Goal: Task Accomplishment & Management: Complete application form

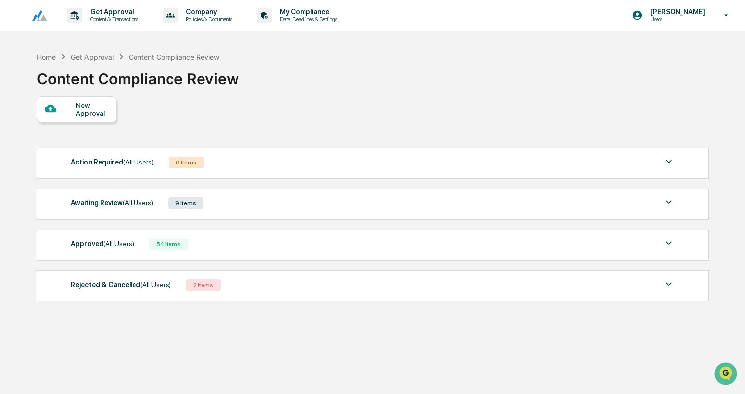
click at [219, 199] on div "Awaiting Review (All Users) 9 Items" at bounding box center [372, 203] width 603 height 14
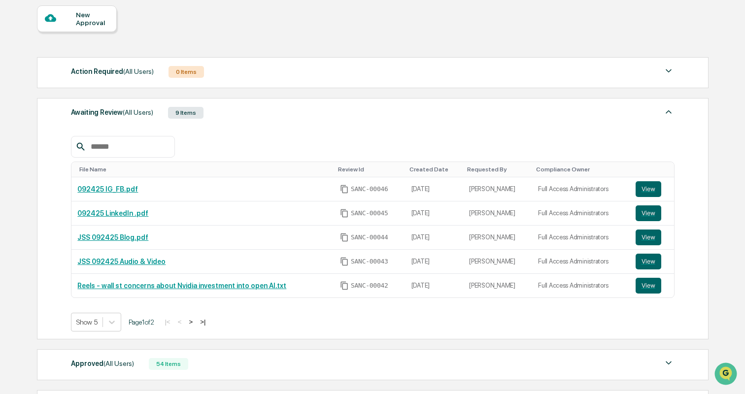
scroll to position [96, 0]
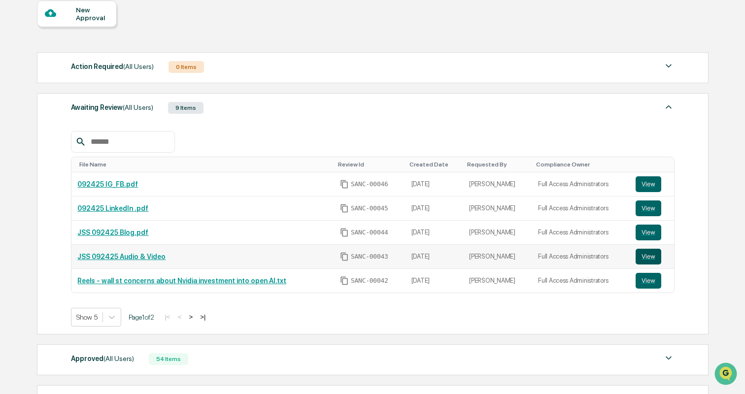
click at [652, 254] on button "View" at bounding box center [648, 257] width 26 height 16
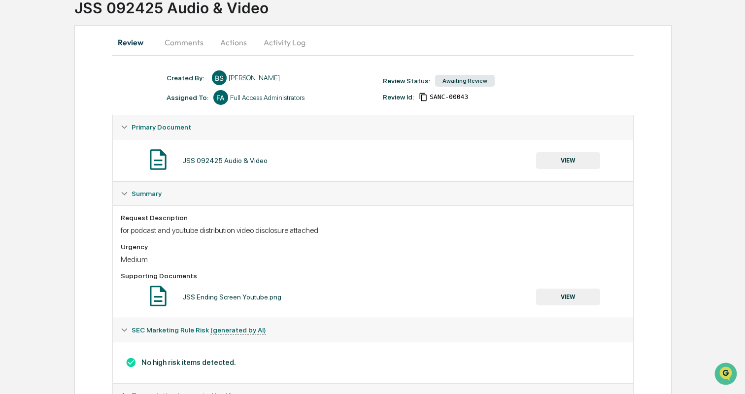
scroll to position [67, 0]
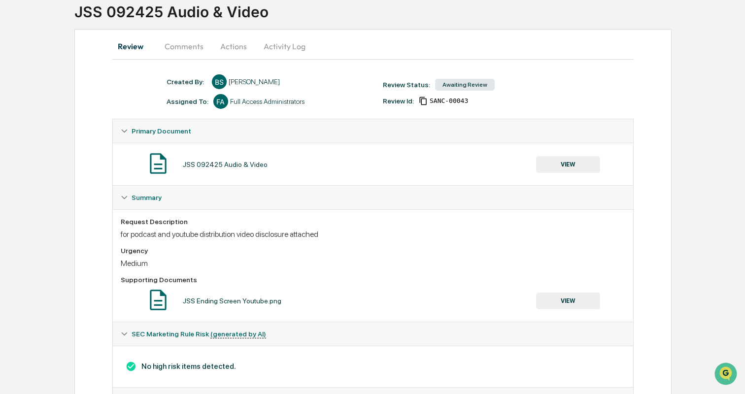
click at [284, 42] on button "Activity Log" at bounding box center [285, 46] width 58 height 24
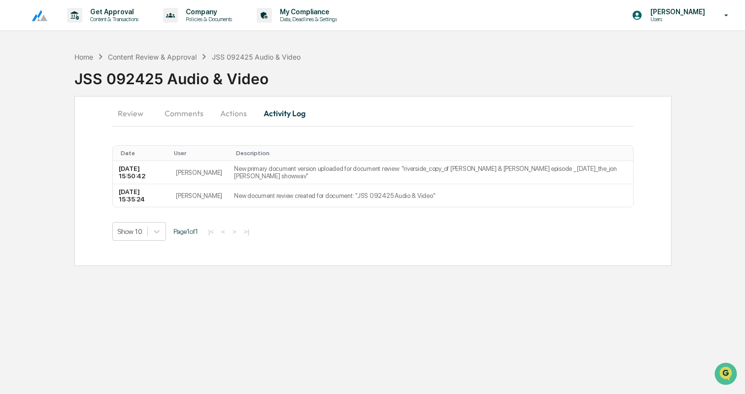
click at [132, 112] on button "Review" at bounding box center [134, 113] width 44 height 24
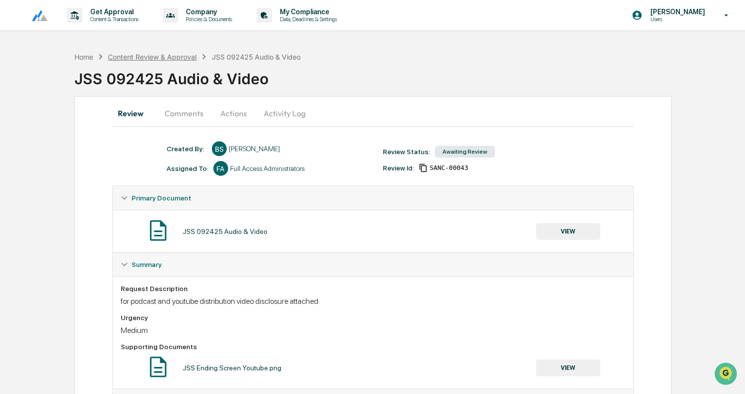
click at [169, 58] on div "Content Review & Approval" at bounding box center [152, 57] width 89 height 8
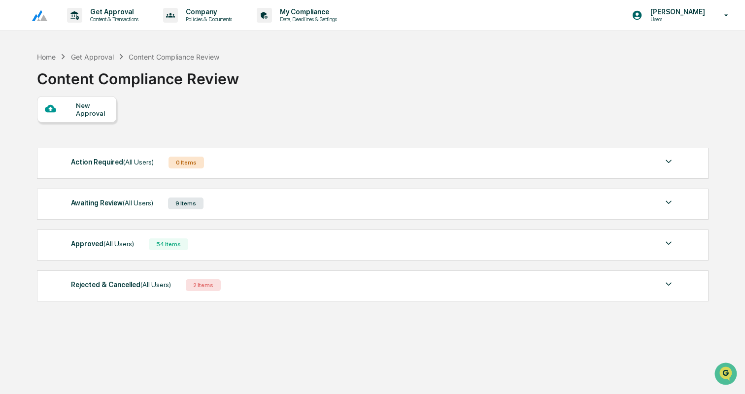
click at [89, 100] on div "New Approval" at bounding box center [77, 109] width 80 height 27
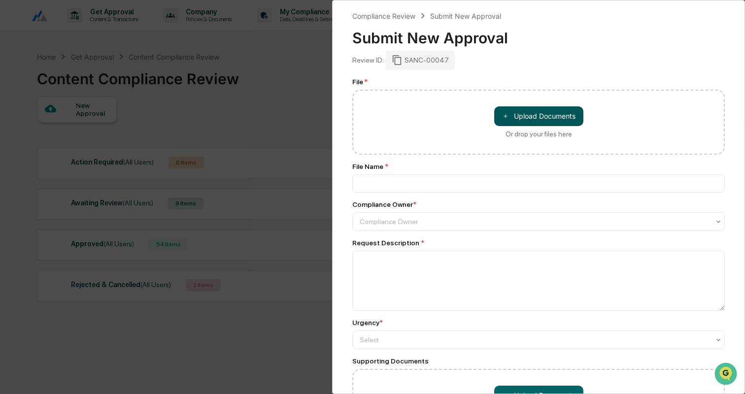
click at [518, 111] on button "＋ Upload Documents" at bounding box center [538, 116] width 89 height 20
type input "**********"
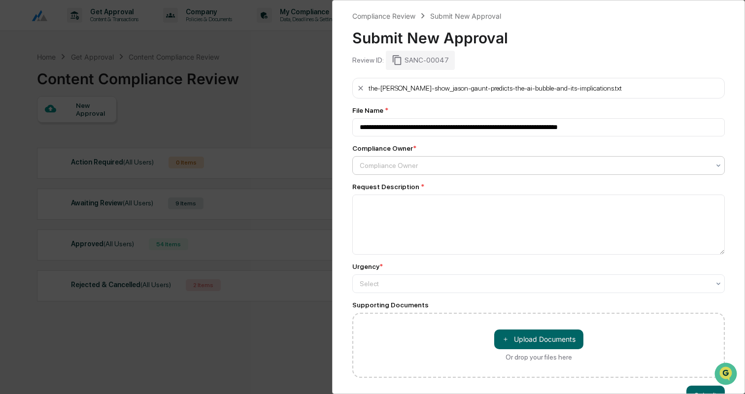
click at [391, 166] on div at bounding box center [535, 166] width 350 height 10
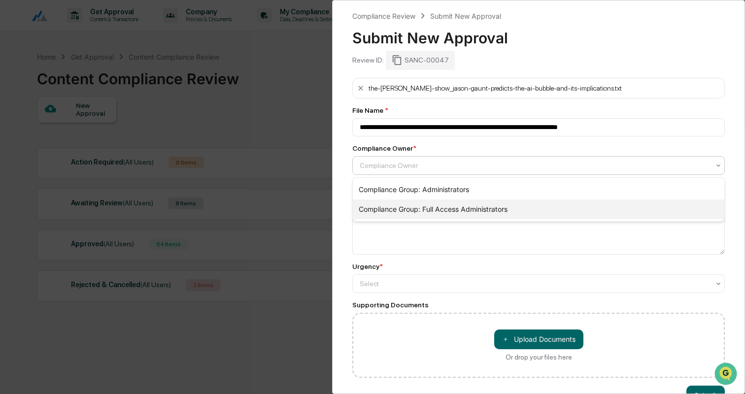
click at [394, 204] on div "Compliance Group: Full Access Administrators" at bounding box center [538, 209] width 371 height 20
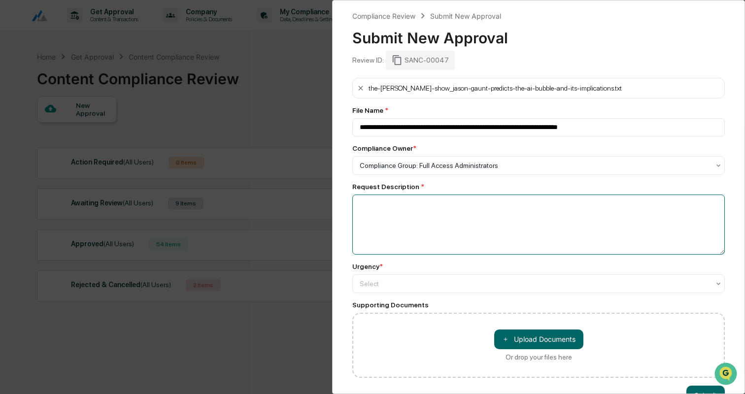
click at [394, 204] on textarea at bounding box center [538, 225] width 372 height 60
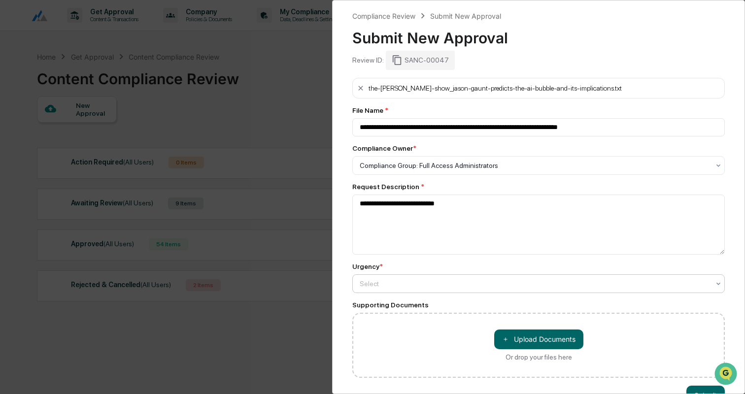
click at [380, 277] on div "Select" at bounding box center [535, 284] width 360 height 14
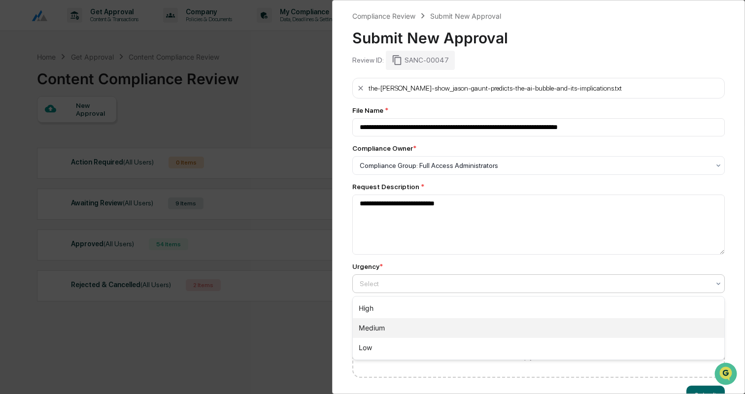
click at [374, 324] on div "Medium" at bounding box center [538, 328] width 371 height 20
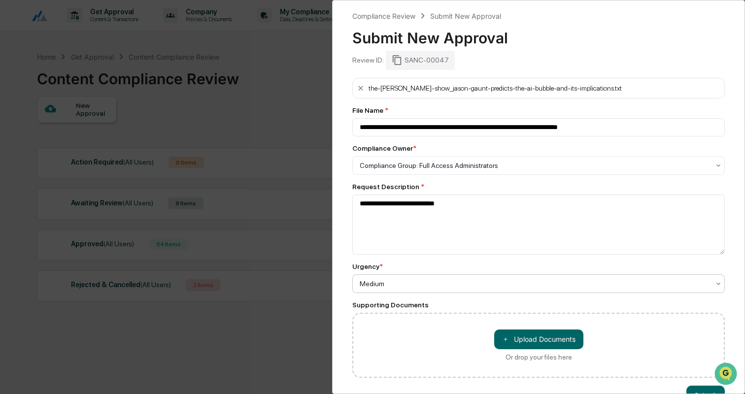
scroll to position [28, 0]
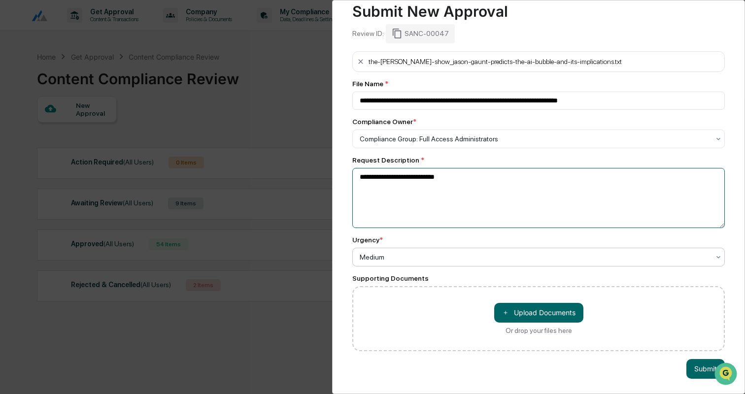
click at [457, 199] on textarea "**********" at bounding box center [538, 198] width 372 height 60
type textarea "**********"
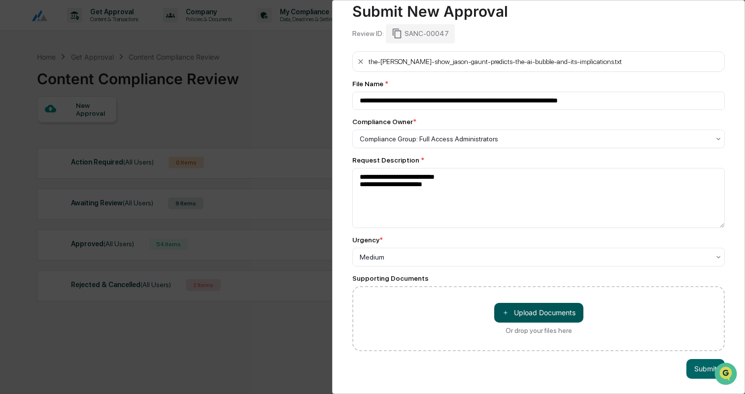
click at [527, 314] on button "＋ Upload Documents" at bounding box center [538, 313] width 89 height 20
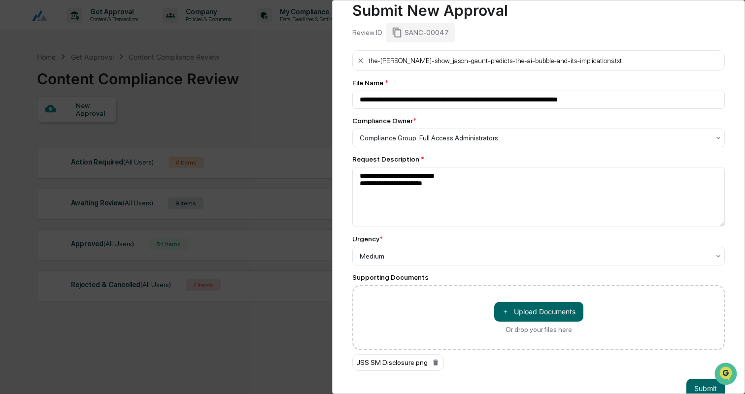
scroll to position [48, 0]
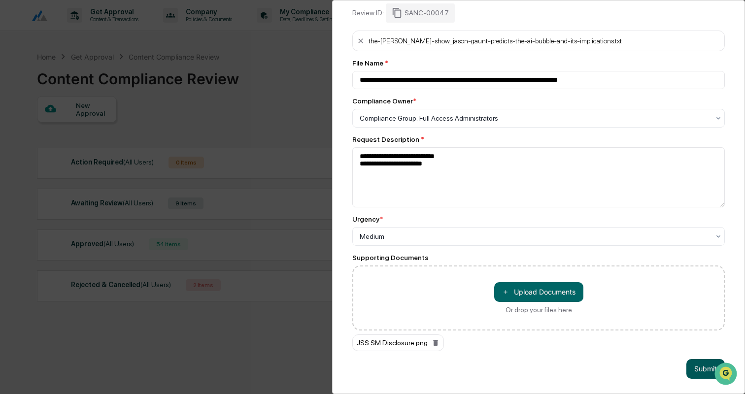
click at [693, 364] on button "Submit" at bounding box center [705, 369] width 38 height 20
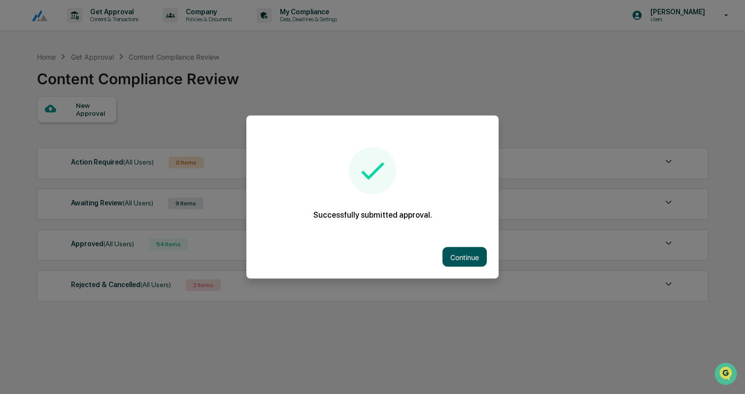
click at [462, 256] on button "Continue" at bounding box center [464, 257] width 44 height 20
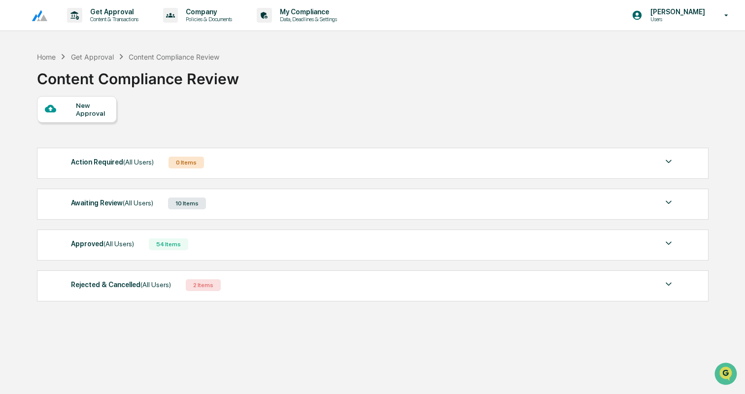
click at [235, 202] on div "Awaiting Review (All Users) 10 Items" at bounding box center [372, 203] width 603 height 14
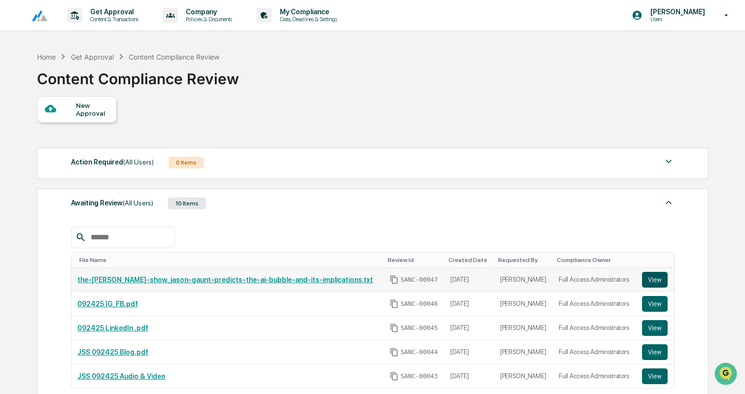
click at [655, 277] on button "View" at bounding box center [655, 280] width 26 height 16
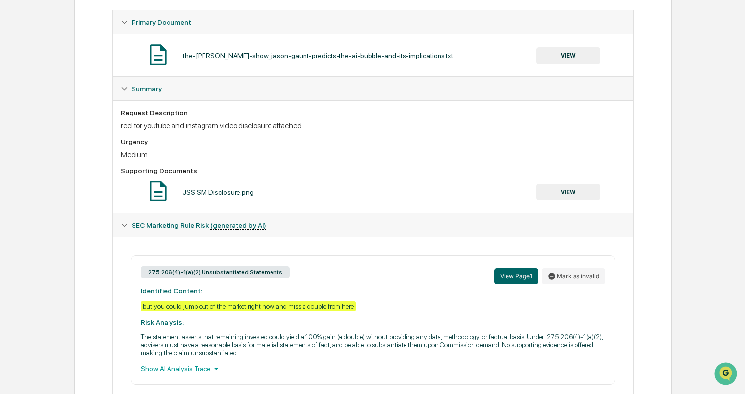
scroll to position [177, 0]
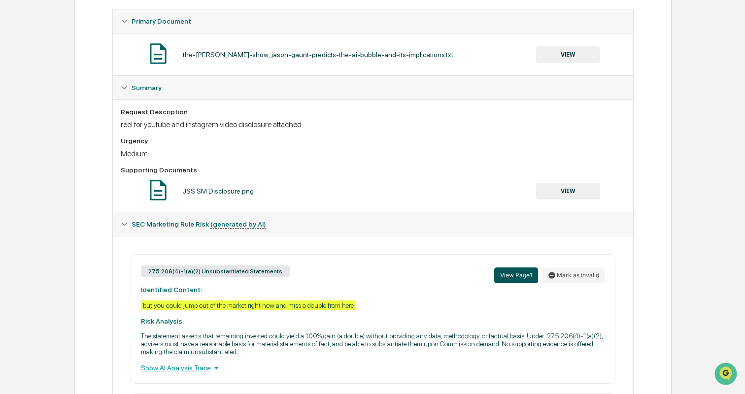
click at [518, 272] on button "View Page 1" at bounding box center [516, 275] width 44 height 16
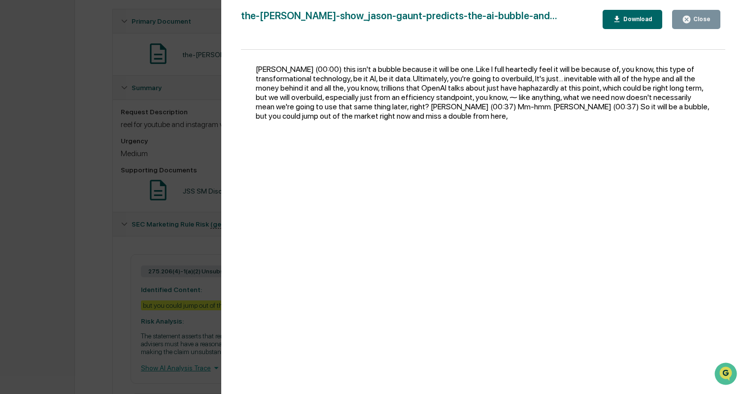
click at [138, 210] on div "Version History 09/25/2025, 06:54 PM Bailey Sanchez the-jon-sanchez-show_jason-…" at bounding box center [372, 197] width 745 height 394
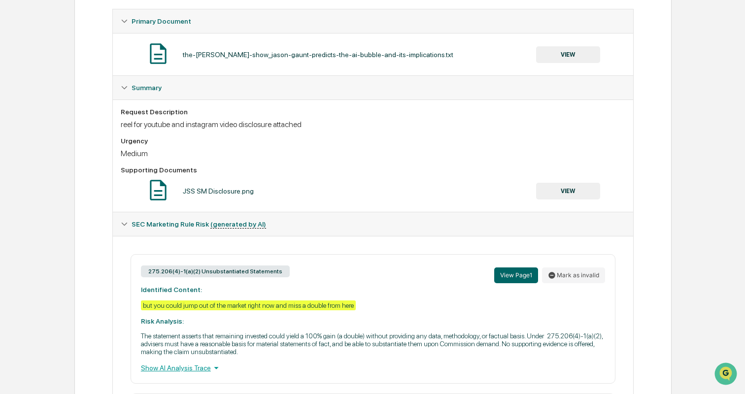
scroll to position [0, 0]
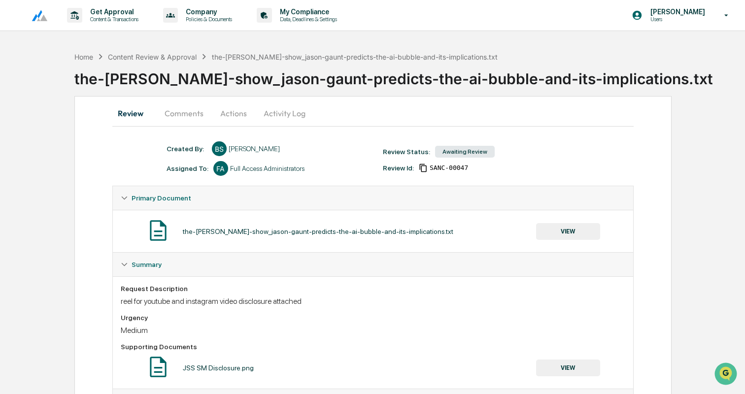
click at [277, 113] on button "Activity Log" at bounding box center [285, 113] width 58 height 24
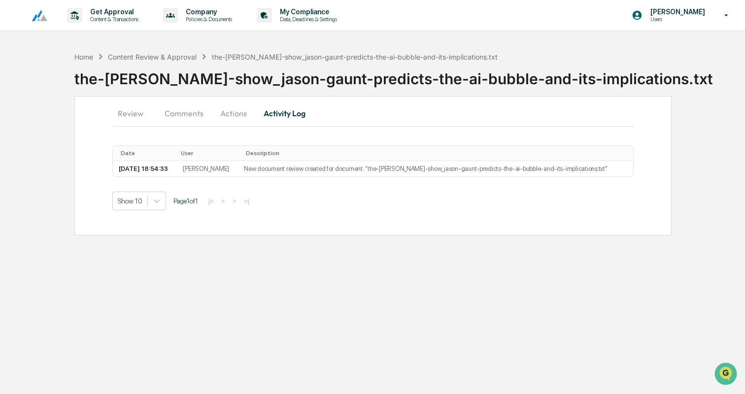
click at [230, 111] on button "Actions" at bounding box center [233, 113] width 44 height 24
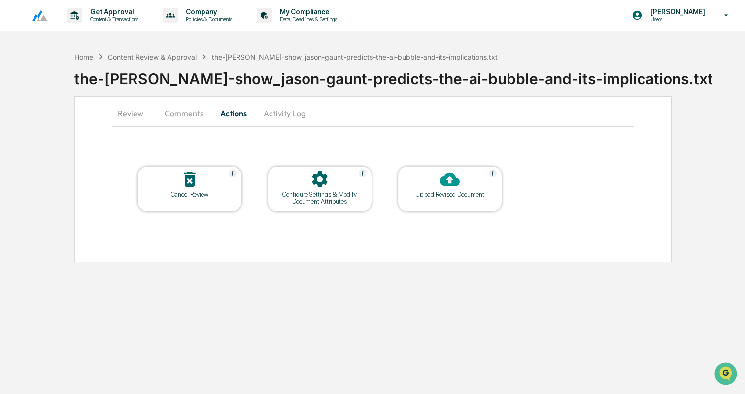
click at [429, 180] on div at bounding box center [449, 179] width 98 height 21
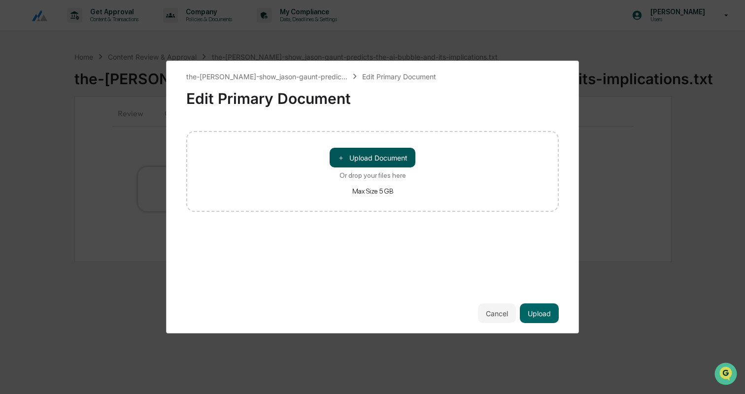
click at [386, 157] on button "＋ Upload Document" at bounding box center [372, 158] width 86 height 20
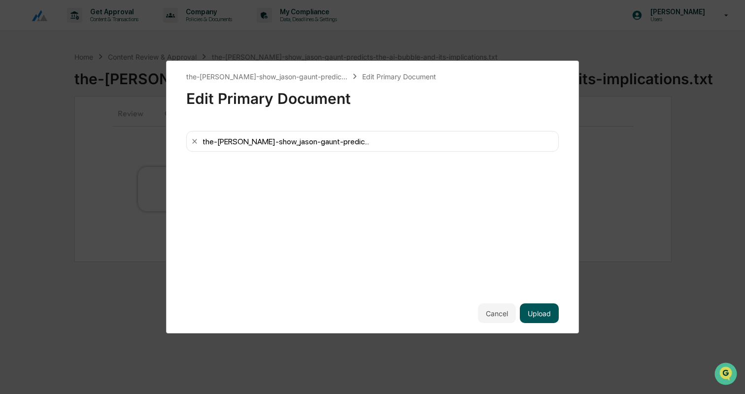
click at [533, 308] on button "Upload" at bounding box center [539, 313] width 39 height 20
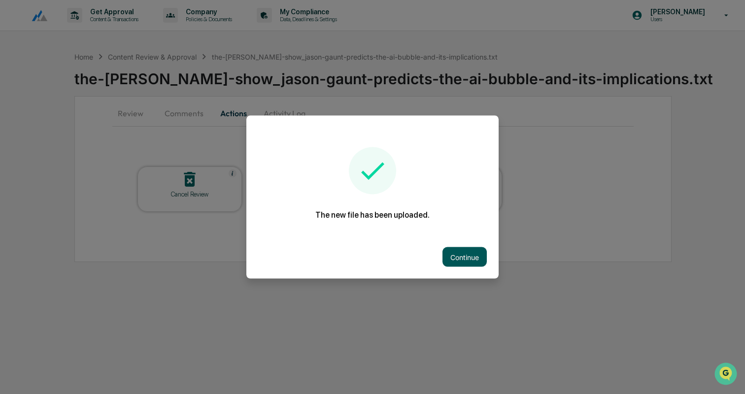
click at [471, 251] on button "Continue" at bounding box center [464, 257] width 44 height 20
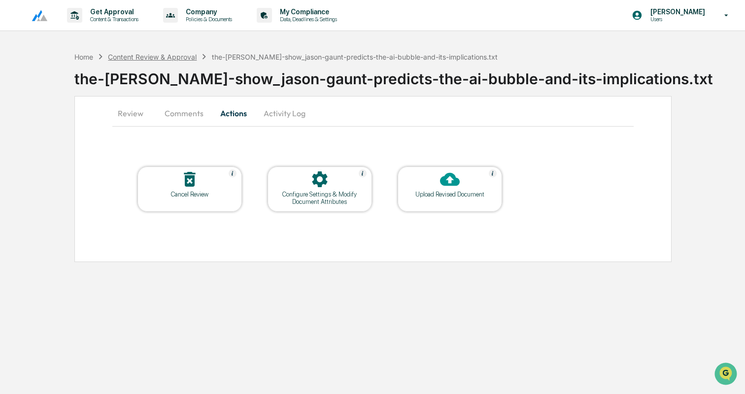
click at [175, 59] on div "Content Review & Approval" at bounding box center [152, 57] width 89 height 8
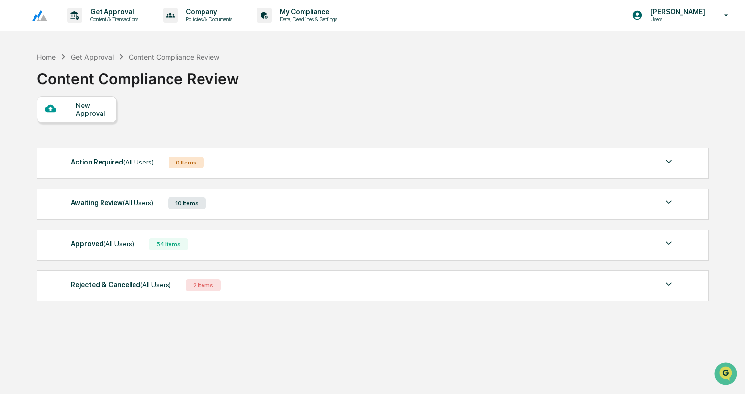
click at [129, 209] on div "Awaiting Review (All Users)" at bounding box center [112, 202] width 82 height 13
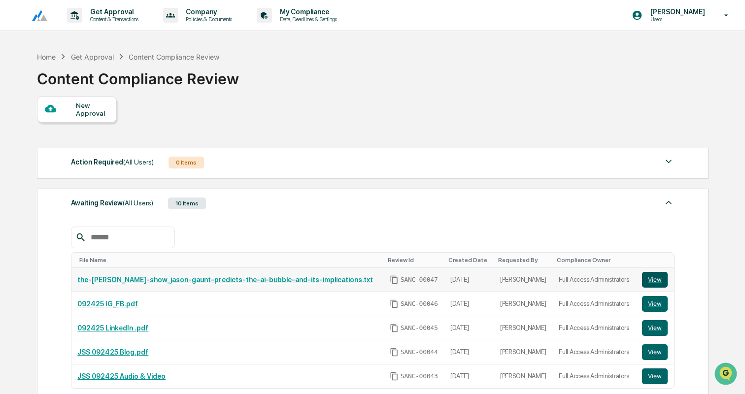
click at [655, 279] on button "View" at bounding box center [655, 280] width 26 height 16
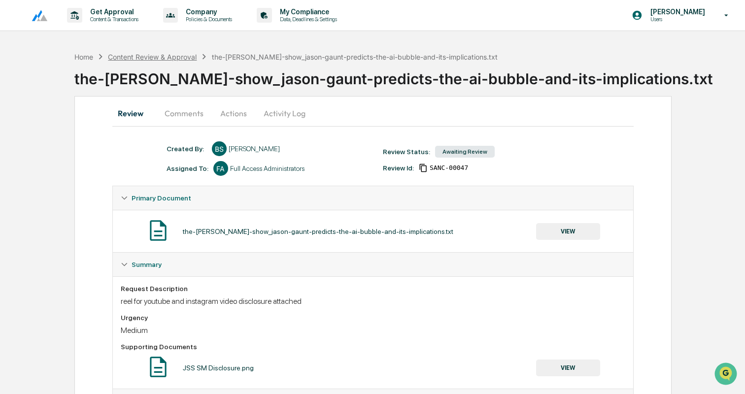
click at [165, 57] on div "Content Review & Approval" at bounding box center [152, 57] width 89 height 8
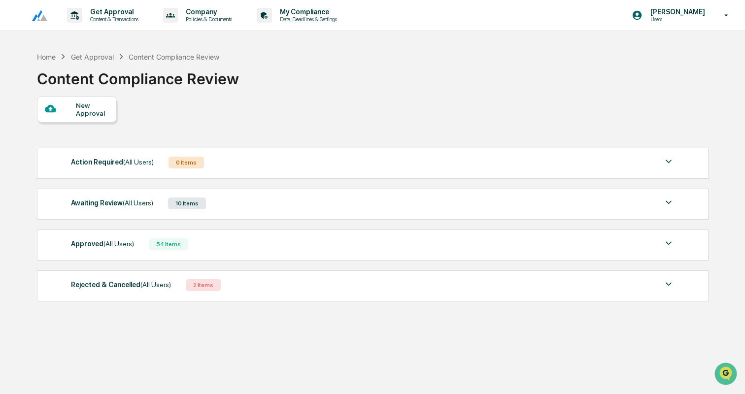
click at [77, 116] on div "New Approval" at bounding box center [92, 109] width 33 height 16
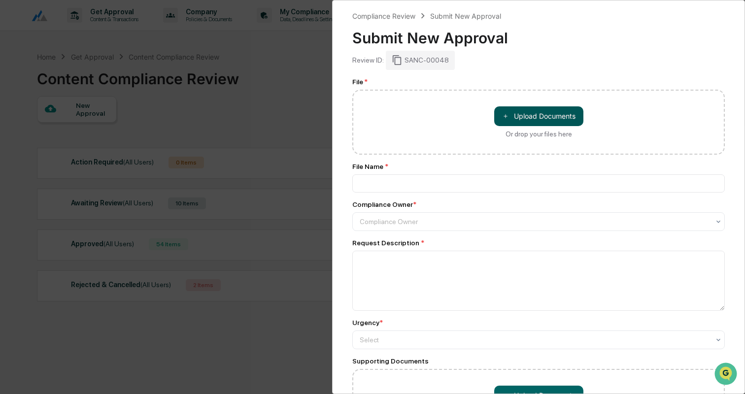
click at [564, 113] on button "＋ Upload Documents" at bounding box center [538, 116] width 89 height 20
type input "**********"
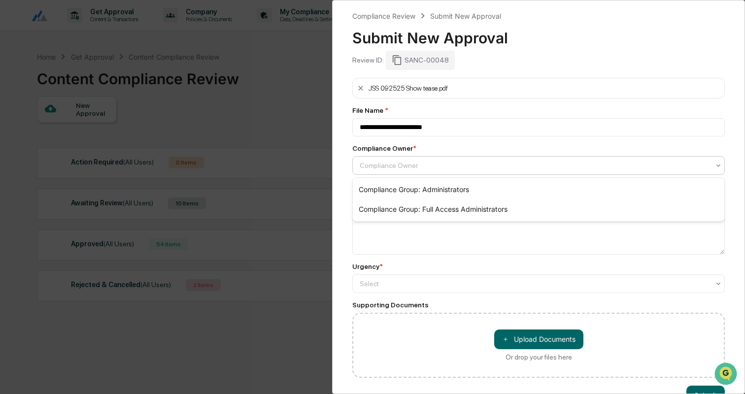
click at [426, 162] on div at bounding box center [535, 166] width 350 height 10
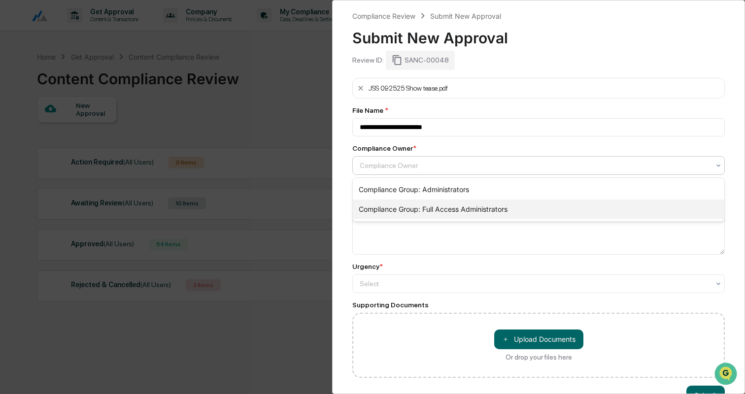
click at [436, 209] on div "Compliance Group: Full Access Administrators" at bounding box center [538, 209] width 371 height 20
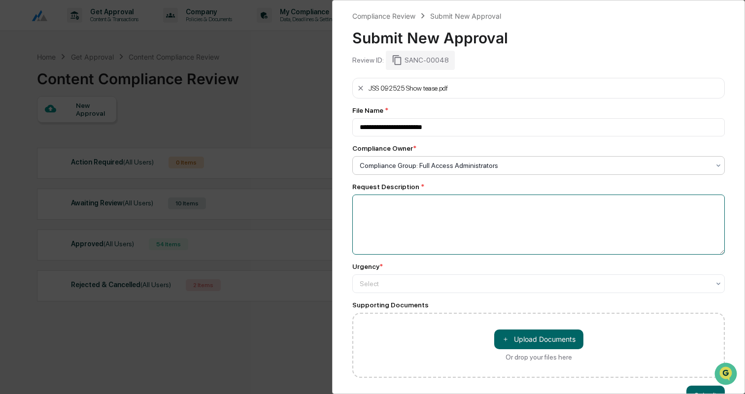
click at [436, 209] on textarea at bounding box center [538, 225] width 372 height 60
type textarea "**********"
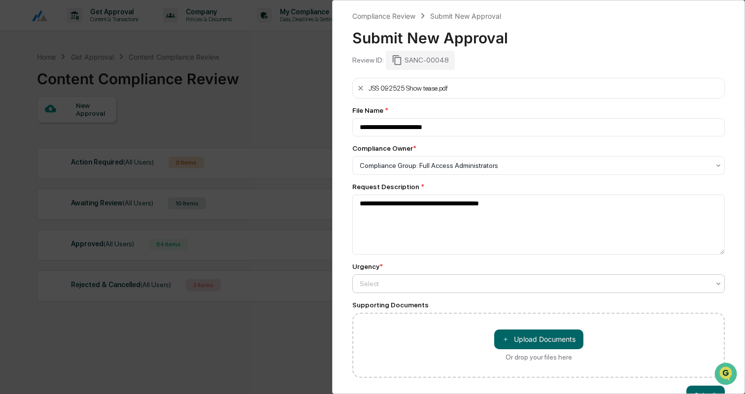
click at [543, 282] on div at bounding box center [535, 284] width 350 height 10
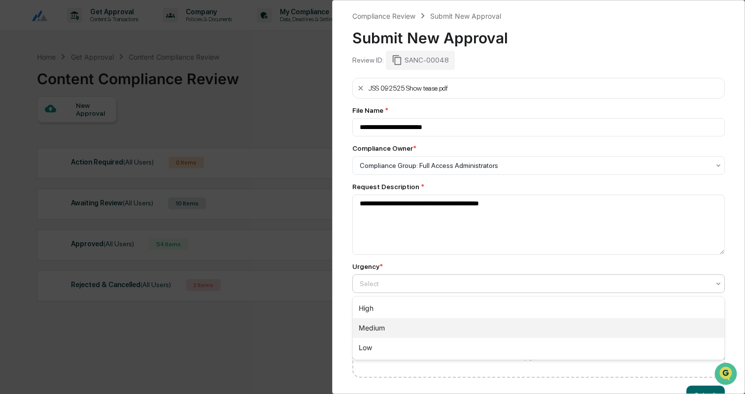
click at [392, 329] on div "Medium" at bounding box center [538, 328] width 371 height 20
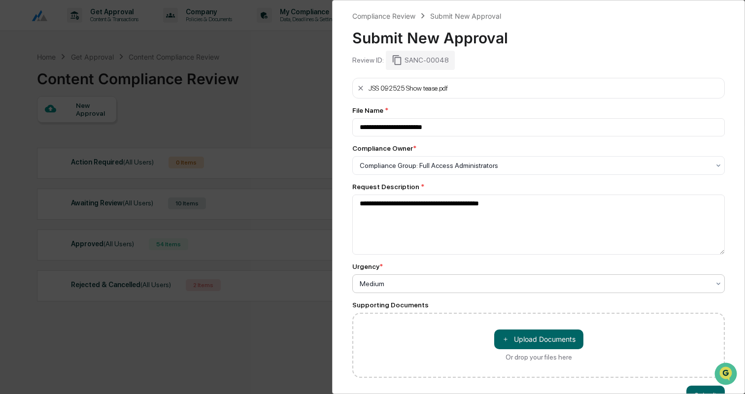
scroll to position [8, 0]
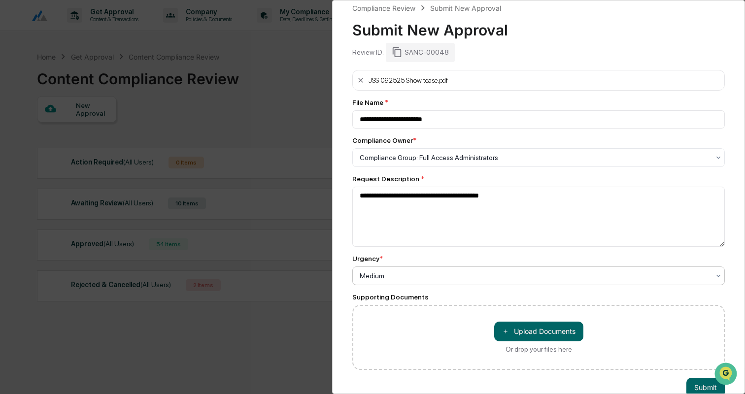
click at [347, 298] on div "**********" at bounding box center [538, 197] width 413 height 394
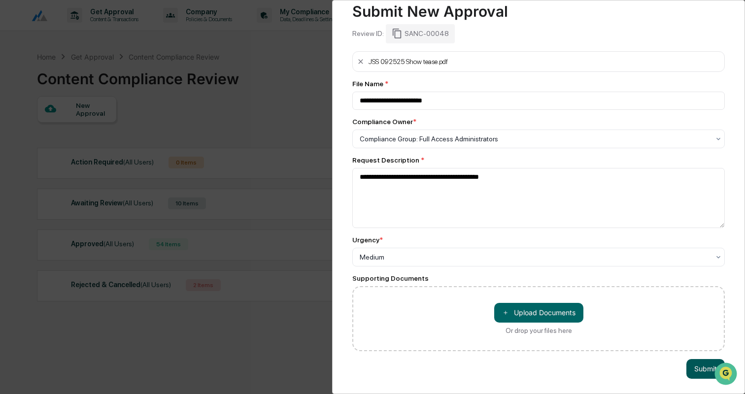
click at [701, 373] on button "Submit" at bounding box center [705, 369] width 38 height 20
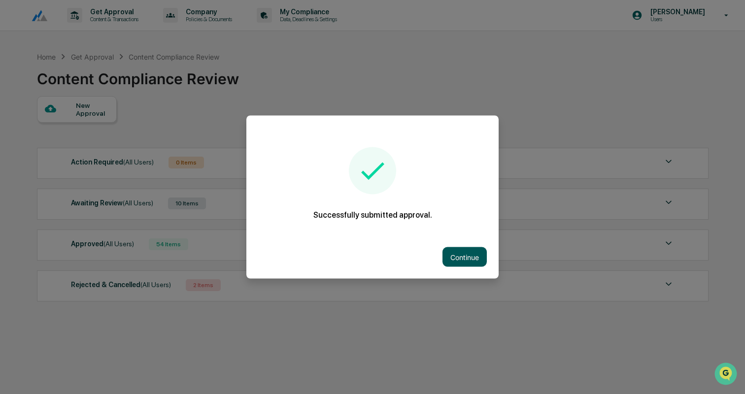
click at [471, 261] on button "Continue" at bounding box center [464, 257] width 44 height 20
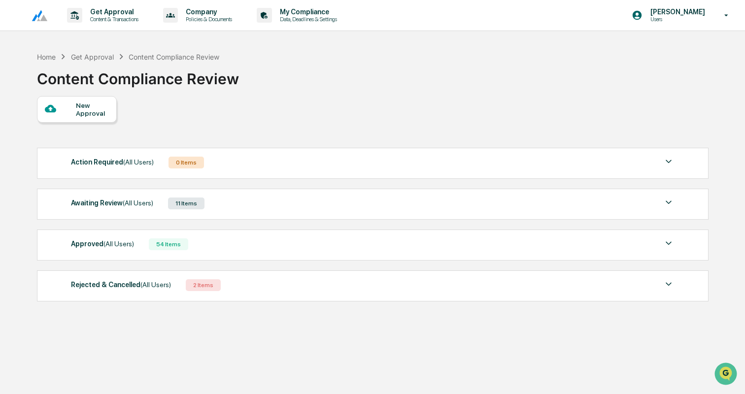
click at [290, 200] on div "Awaiting Review (All Users) 11 Items" at bounding box center [372, 203] width 603 height 14
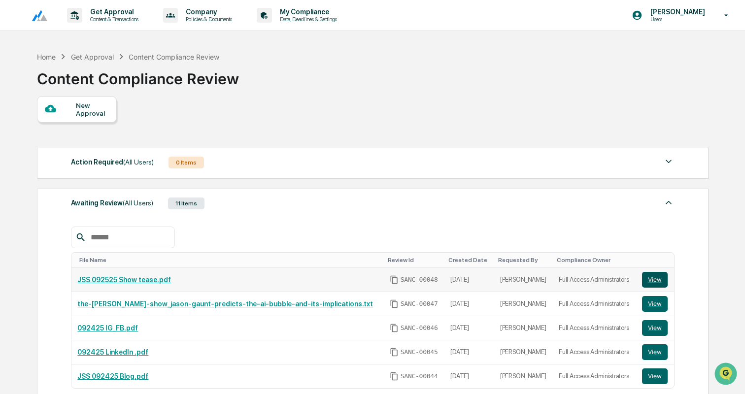
click at [652, 280] on button "View" at bounding box center [655, 280] width 26 height 16
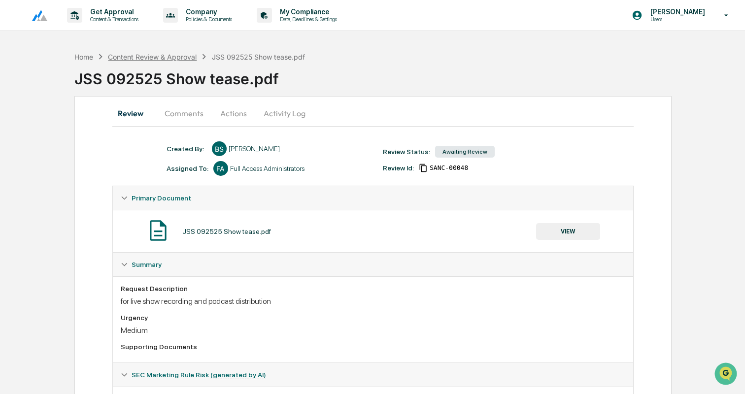
click at [161, 56] on div "Content Review & Approval" at bounding box center [152, 57] width 89 height 8
